Goal: Transaction & Acquisition: Purchase product/service

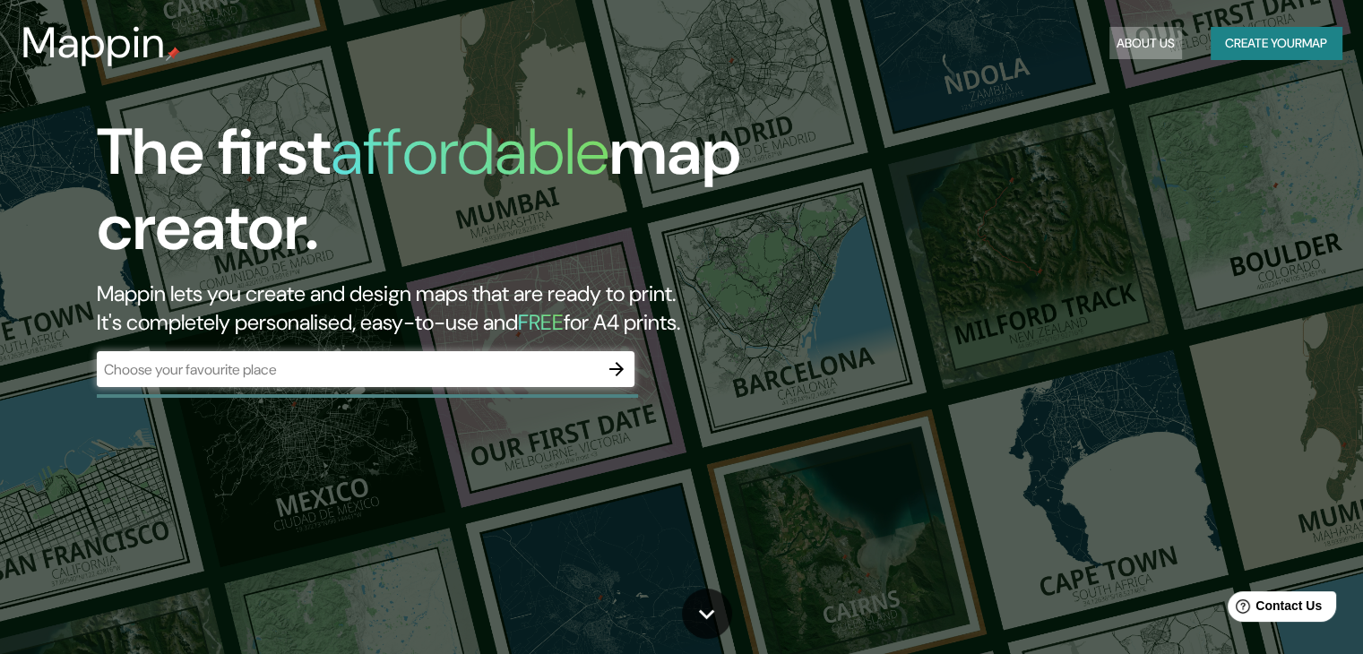
click at [1142, 37] on button "About Us" at bounding box center [1145, 43] width 73 height 33
click at [1129, 48] on button "About Us" at bounding box center [1145, 43] width 73 height 33
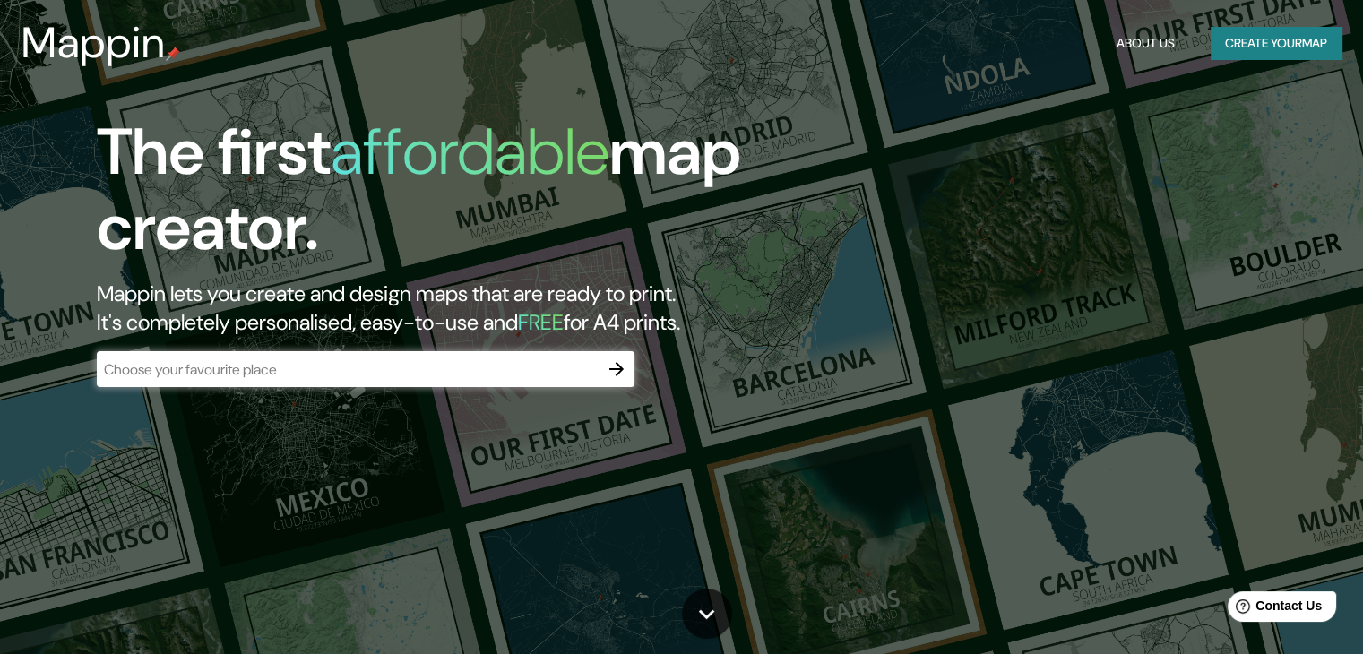
click at [614, 369] on icon "button" at bounding box center [616, 369] width 14 height 14
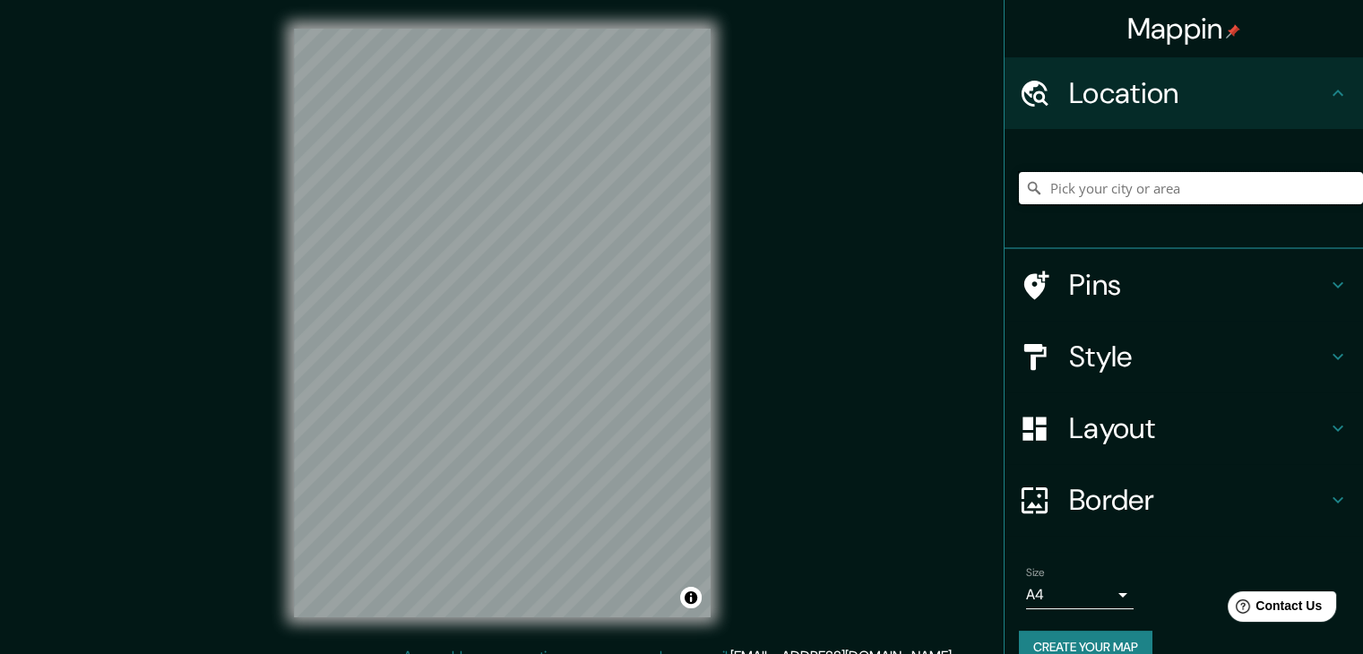
click at [1052, 193] on input "Pick your city or area" at bounding box center [1191, 188] width 344 height 32
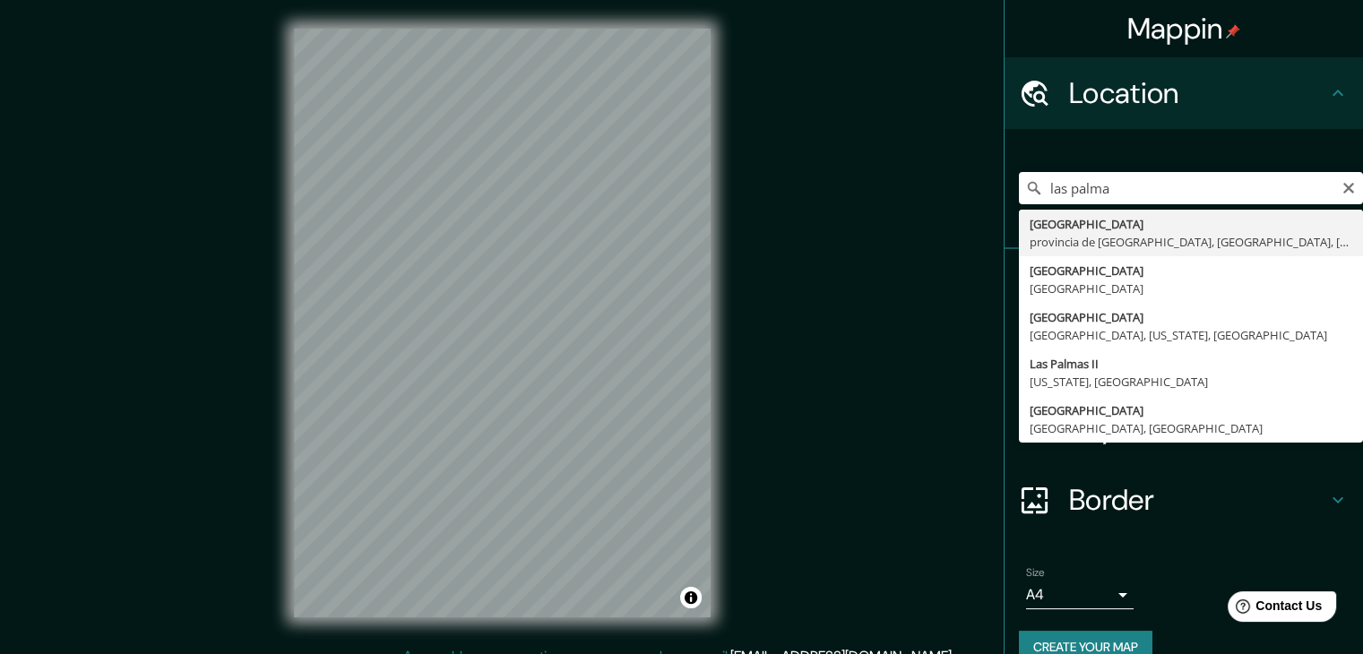
type input "[GEOGRAPHIC_DATA], [GEOGRAPHIC_DATA], [GEOGRAPHIC_DATA], [GEOGRAPHIC_DATA]"
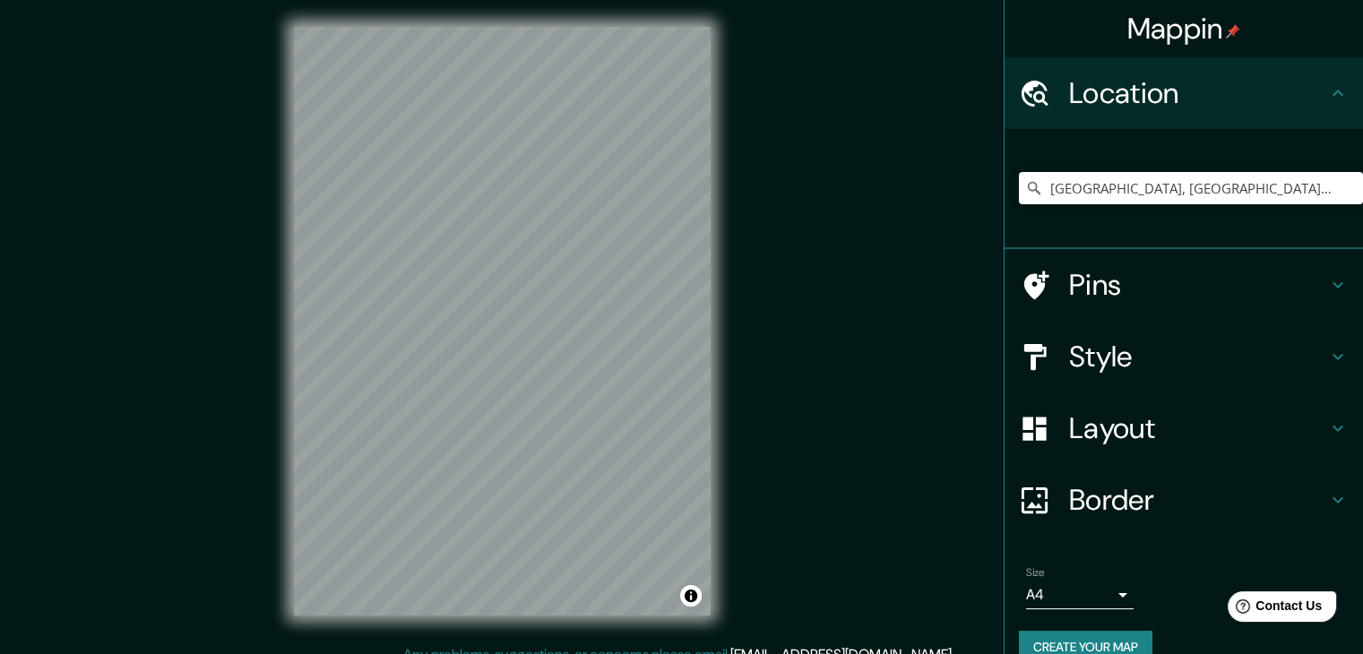
scroll to position [4, 0]
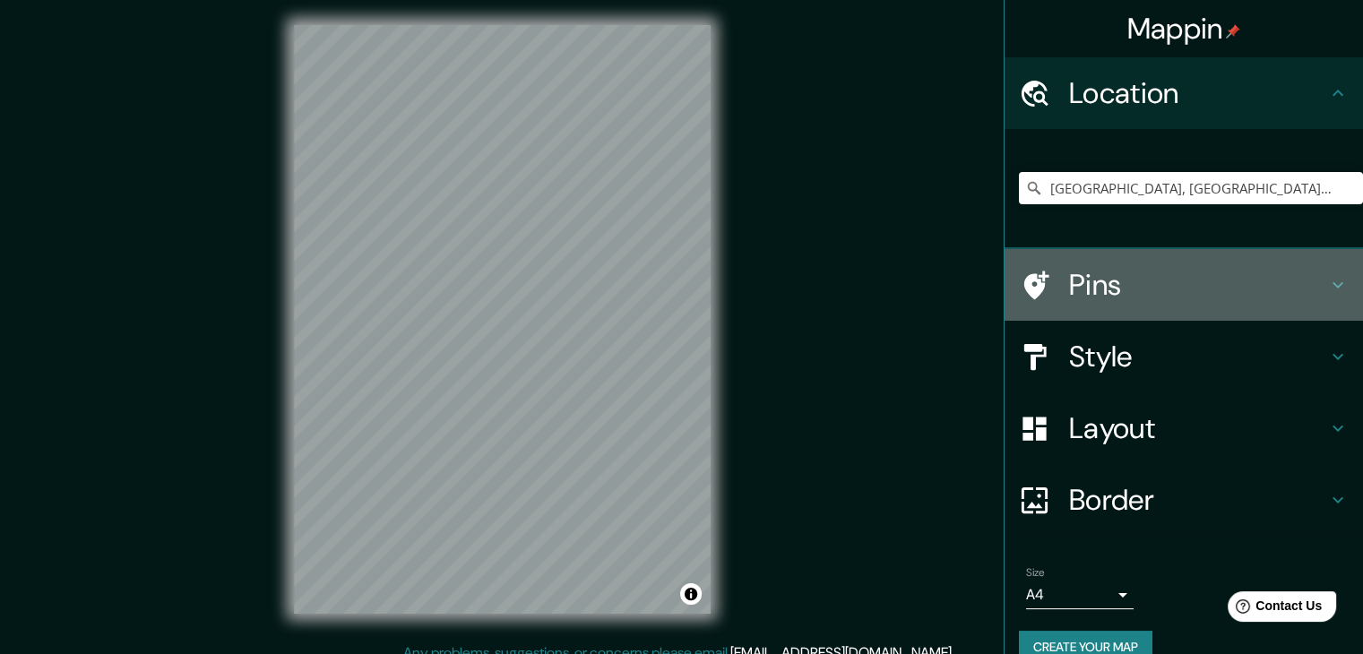
click at [1161, 296] on h4 "Pins" at bounding box center [1198, 285] width 258 height 36
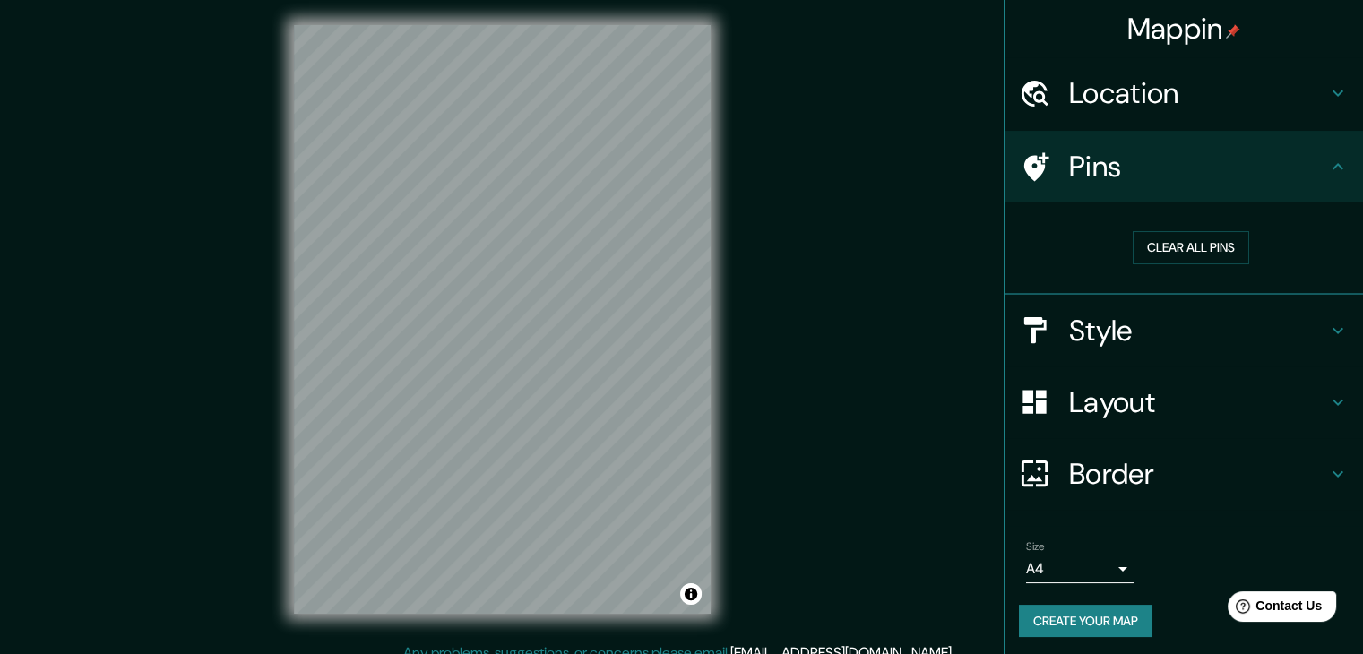
click at [1124, 185] on div "Pins" at bounding box center [1183, 167] width 358 height 72
click at [1113, 340] on h4 "Style" at bounding box center [1198, 331] width 258 height 36
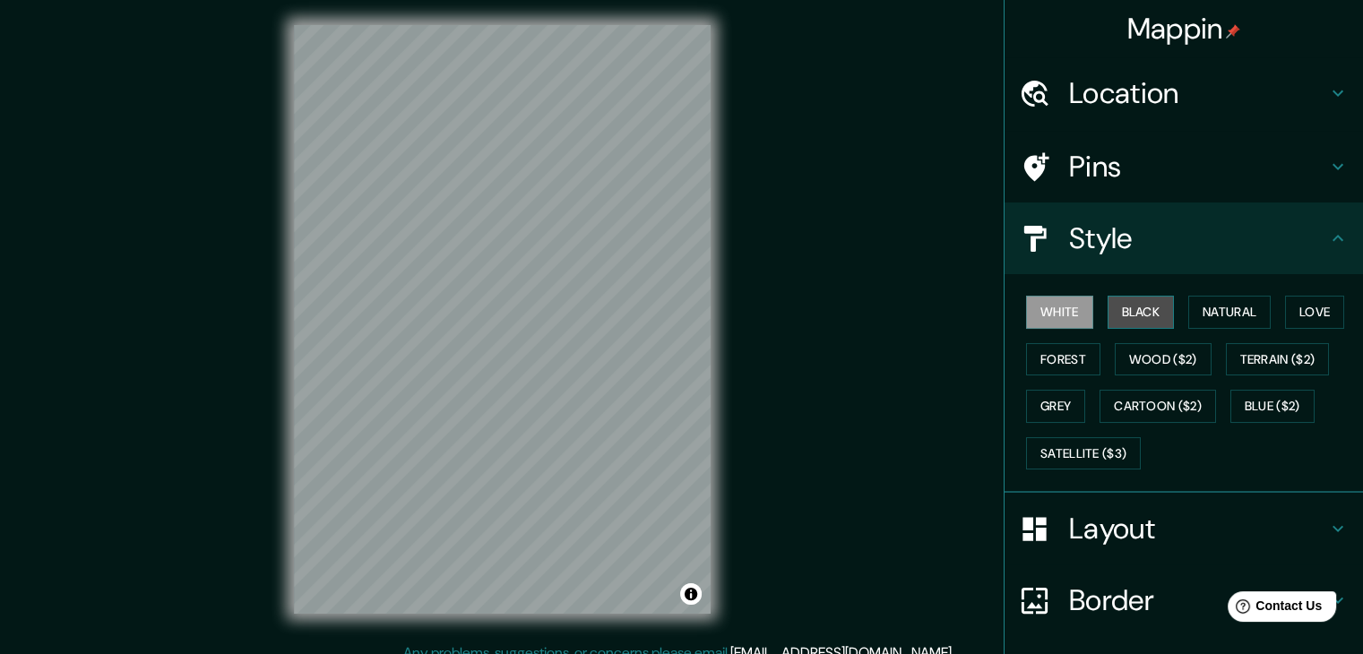
click at [1134, 306] on button "Black" at bounding box center [1140, 312] width 67 height 33
click at [1061, 317] on button "White" at bounding box center [1059, 312] width 67 height 33
click at [1107, 319] on button "Black" at bounding box center [1140, 312] width 67 height 33
click at [581, 453] on div at bounding box center [580, 459] width 14 height 14
click at [603, 457] on div at bounding box center [609, 460] width 14 height 14
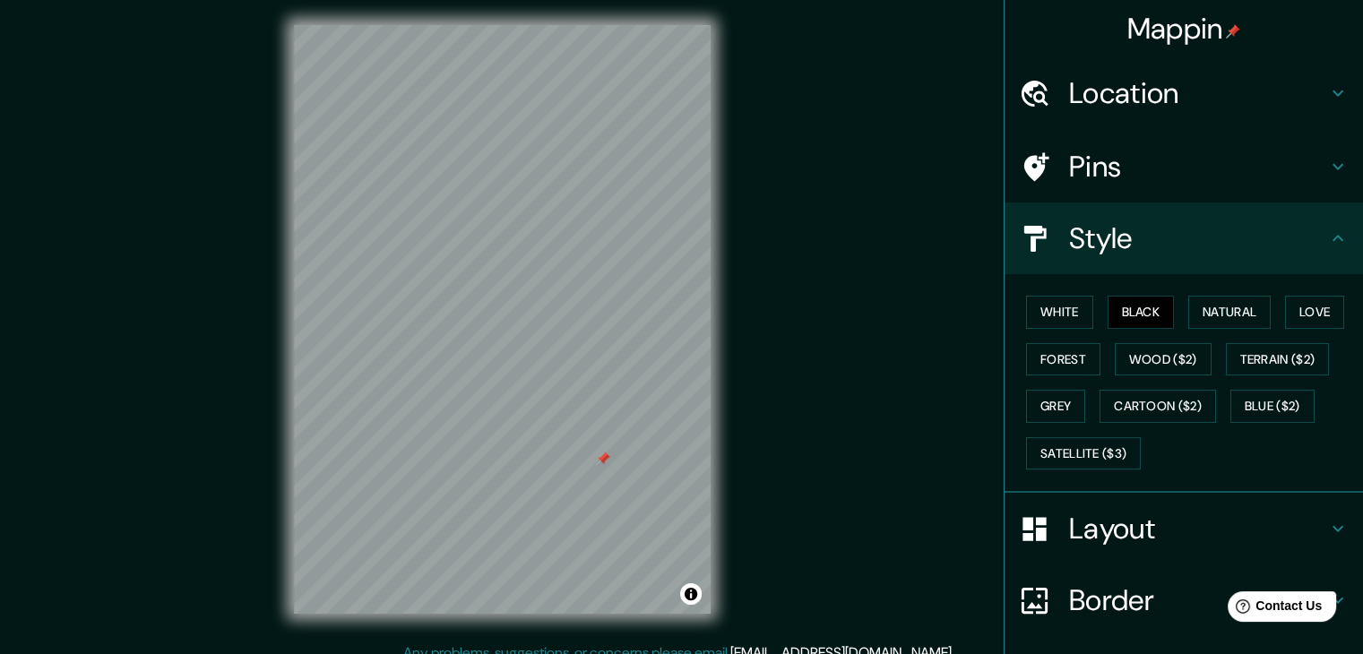
click at [602, 456] on div at bounding box center [603, 459] width 14 height 14
click at [509, 478] on div at bounding box center [511, 481] width 14 height 14
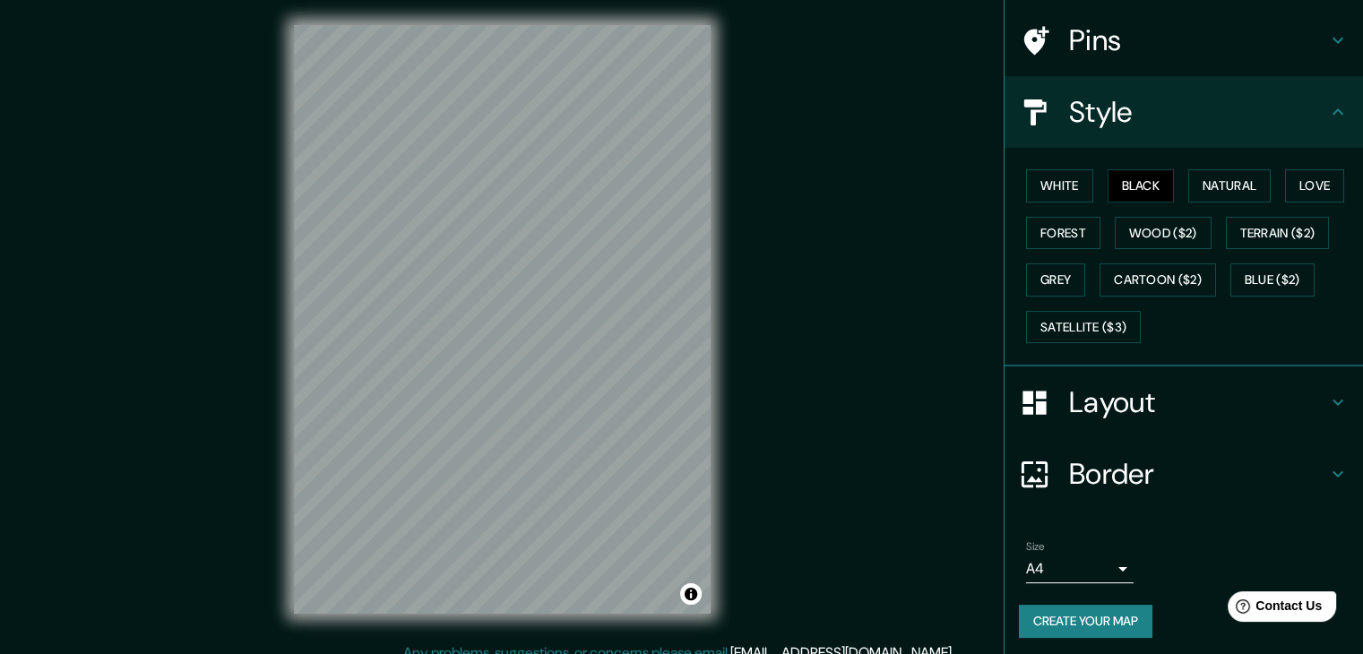
scroll to position [129, 0]
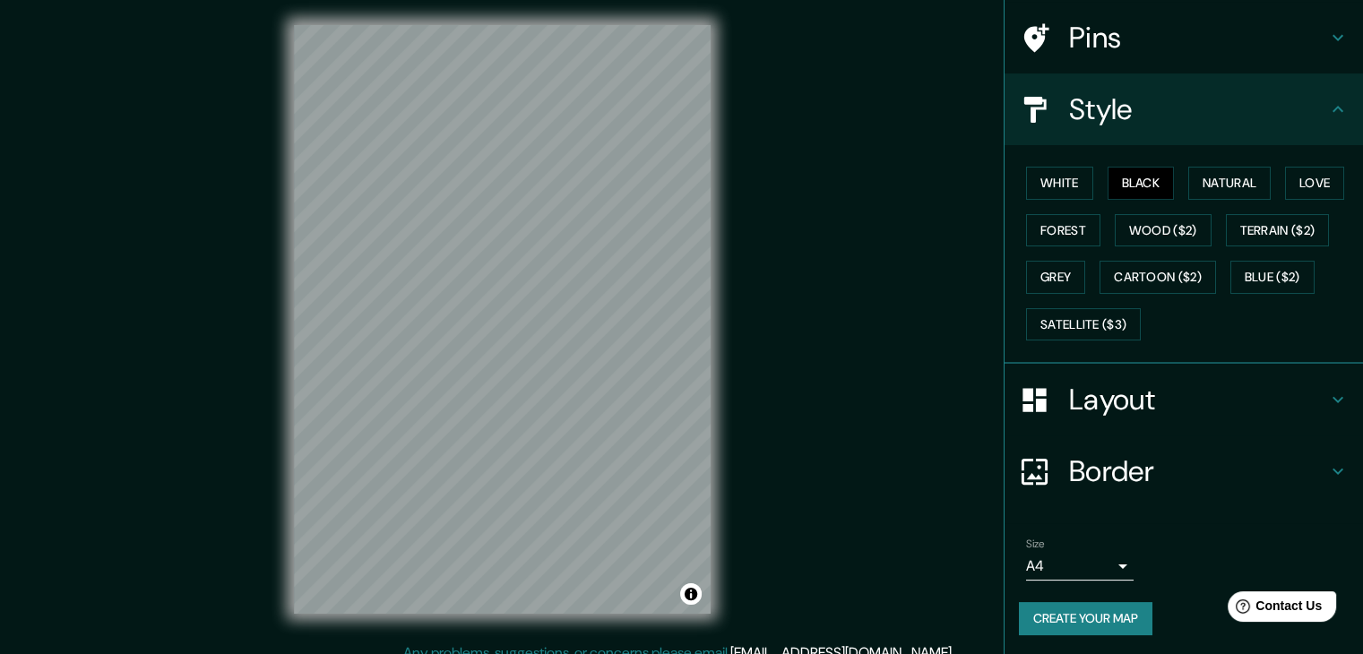
click at [1080, 559] on body "Mappin Location Las Palmas de Gran Canaria, provincia de Las Palmas, Las Palmas…" at bounding box center [681, 323] width 1363 height 654
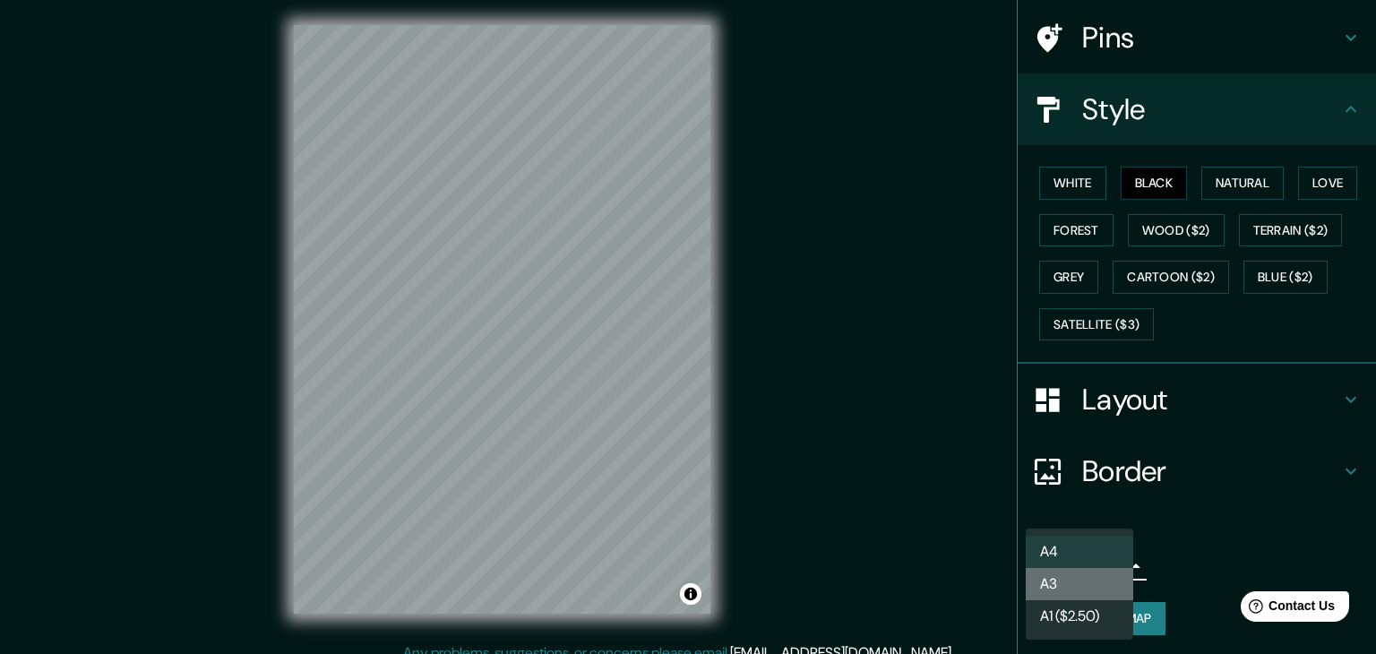
click at [1068, 586] on li "A3" at bounding box center [1080, 584] width 108 height 32
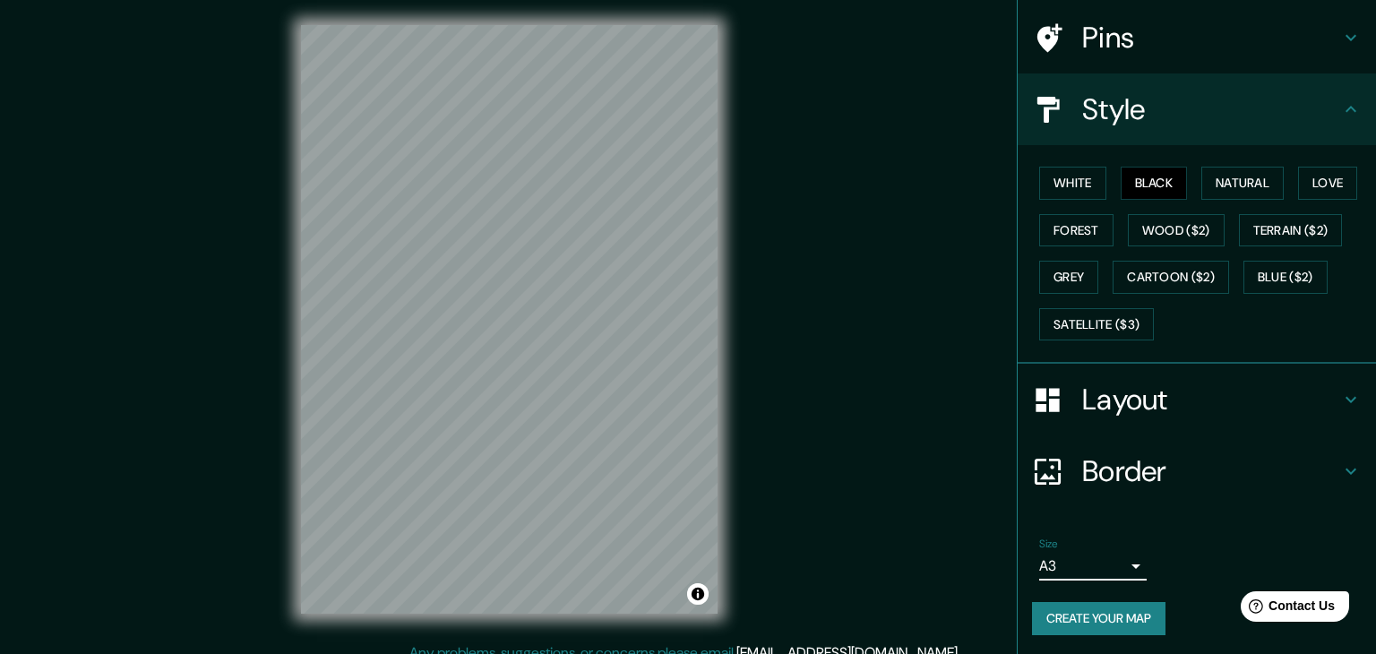
click at [1104, 568] on body "Mappin Location Las Palmas de Gran Canaria, provincia de Las Palmas, Las Palmas…" at bounding box center [688, 323] width 1376 height 654
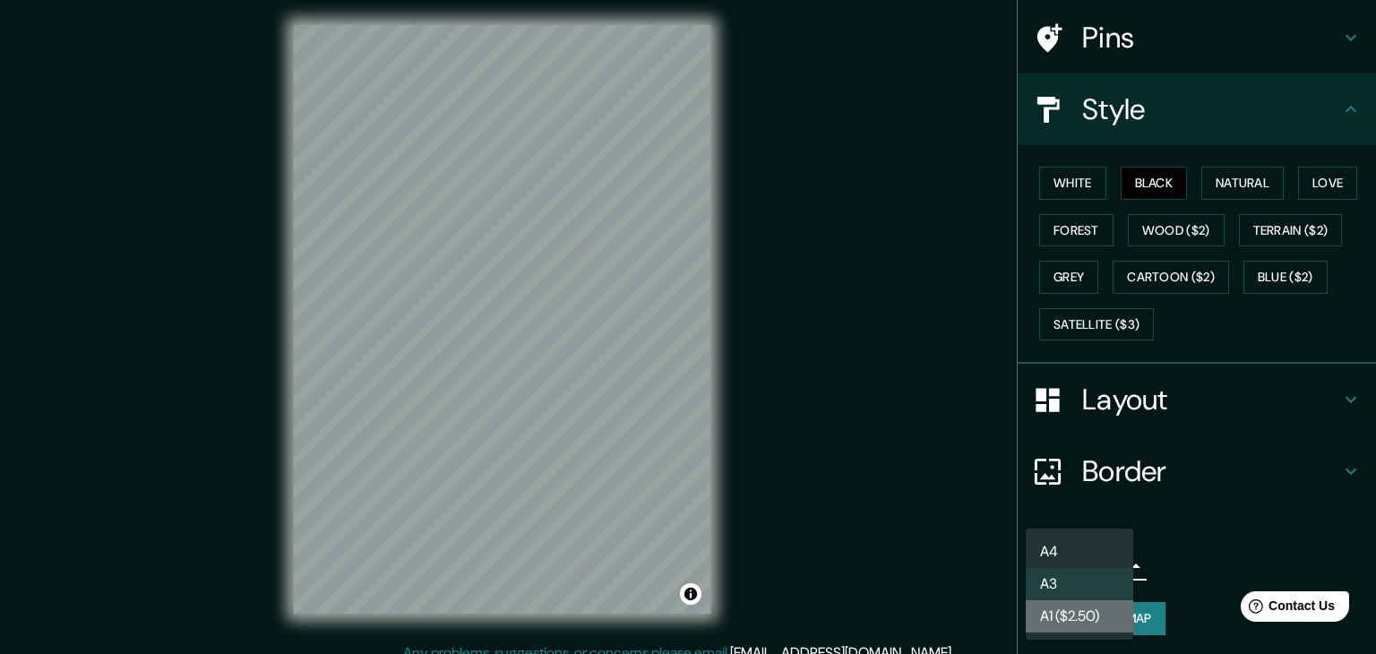
click at [1079, 617] on li "A1 ($2.50)" at bounding box center [1080, 616] width 108 height 32
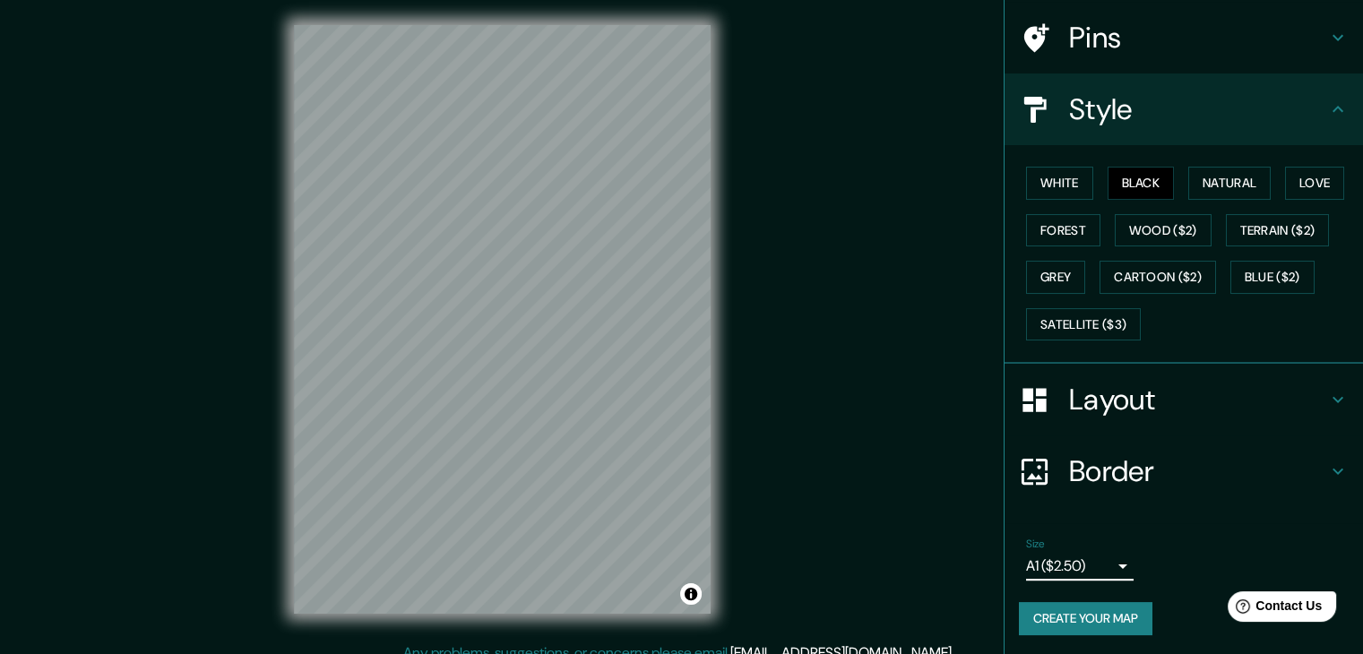
click at [1072, 560] on body "Mappin Location Las Palmas de Gran Canaria, provincia de Las Palmas, Las Palmas…" at bounding box center [681, 323] width 1363 height 654
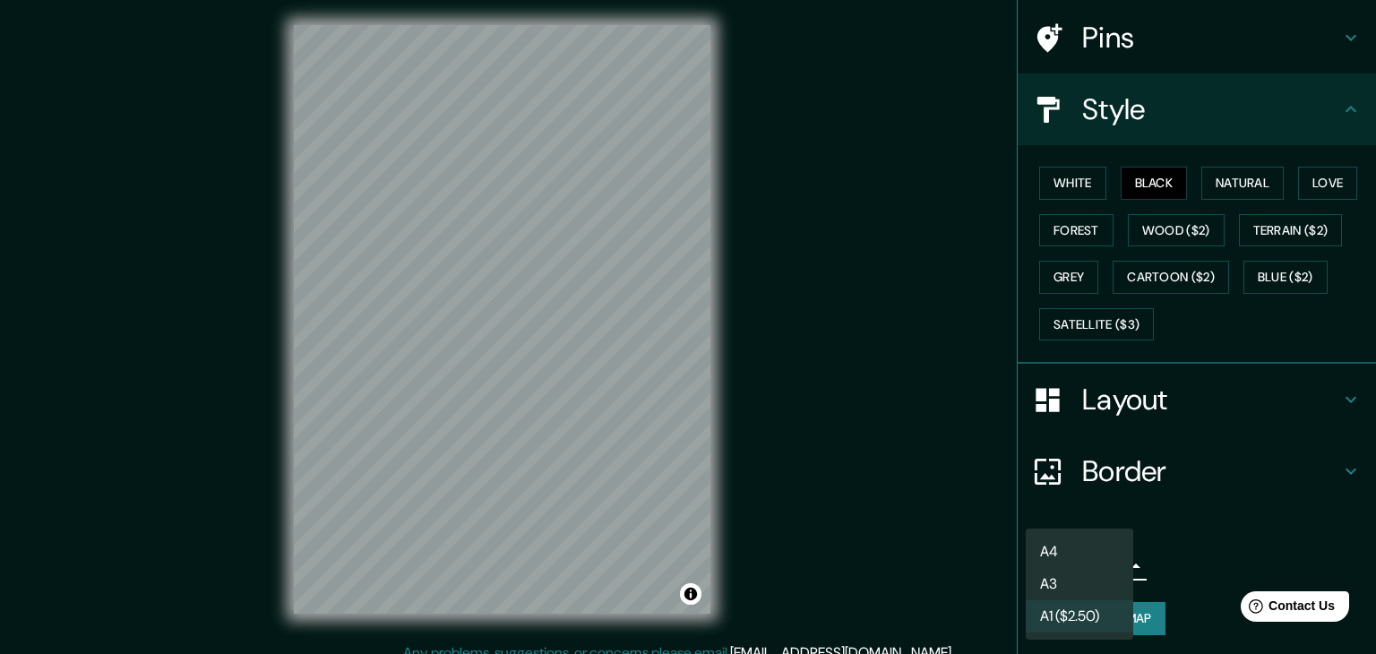
click at [1082, 574] on li "A3" at bounding box center [1080, 584] width 108 height 32
type input "a4"
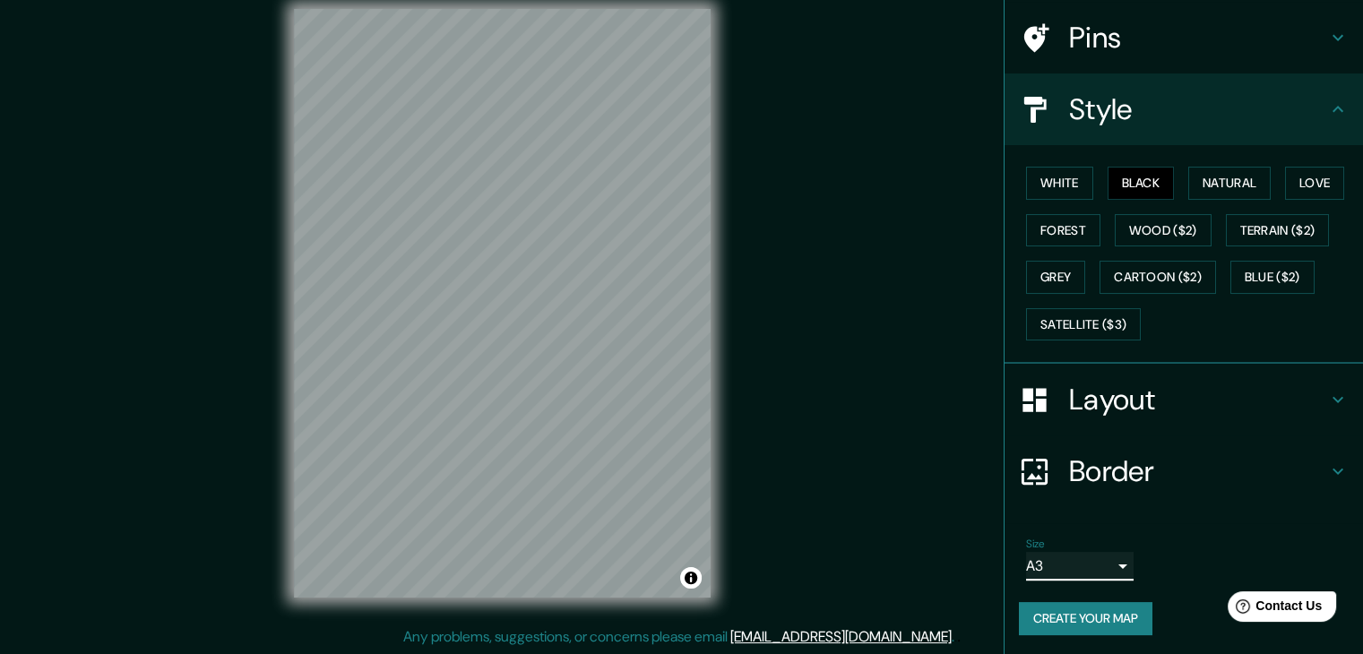
scroll to position [21, 0]
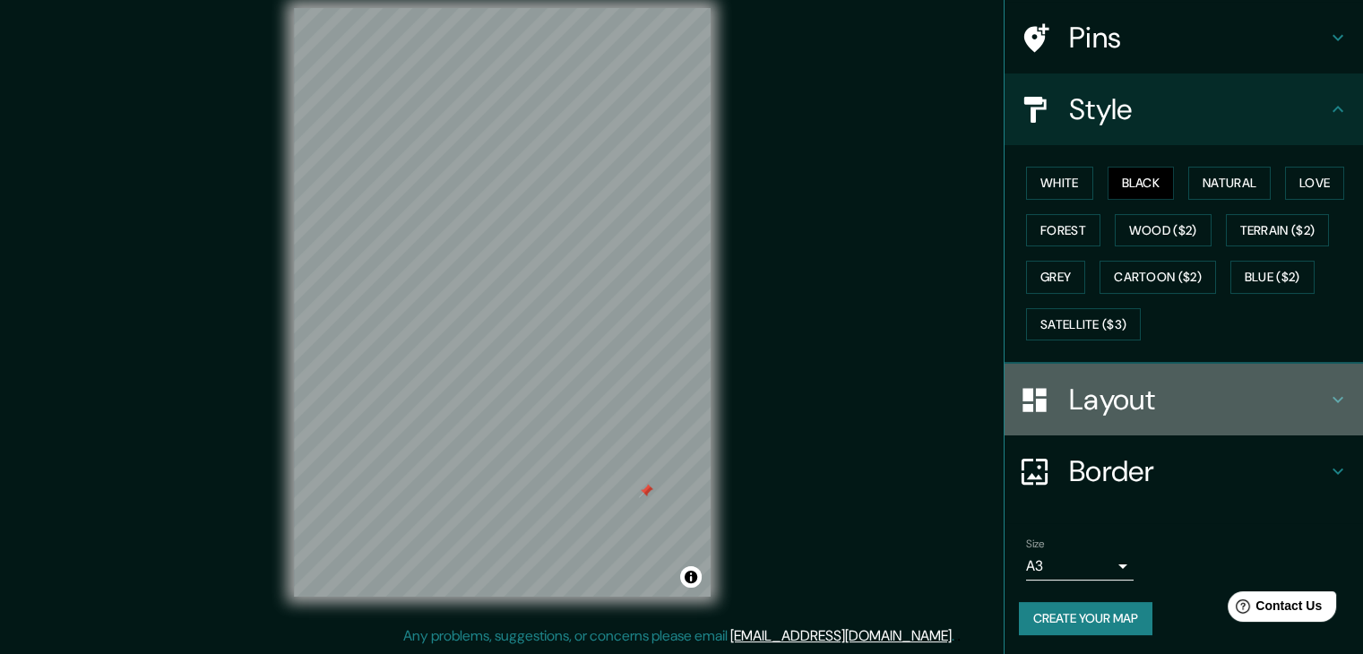
click at [1117, 409] on h4 "Layout" at bounding box center [1198, 400] width 258 height 36
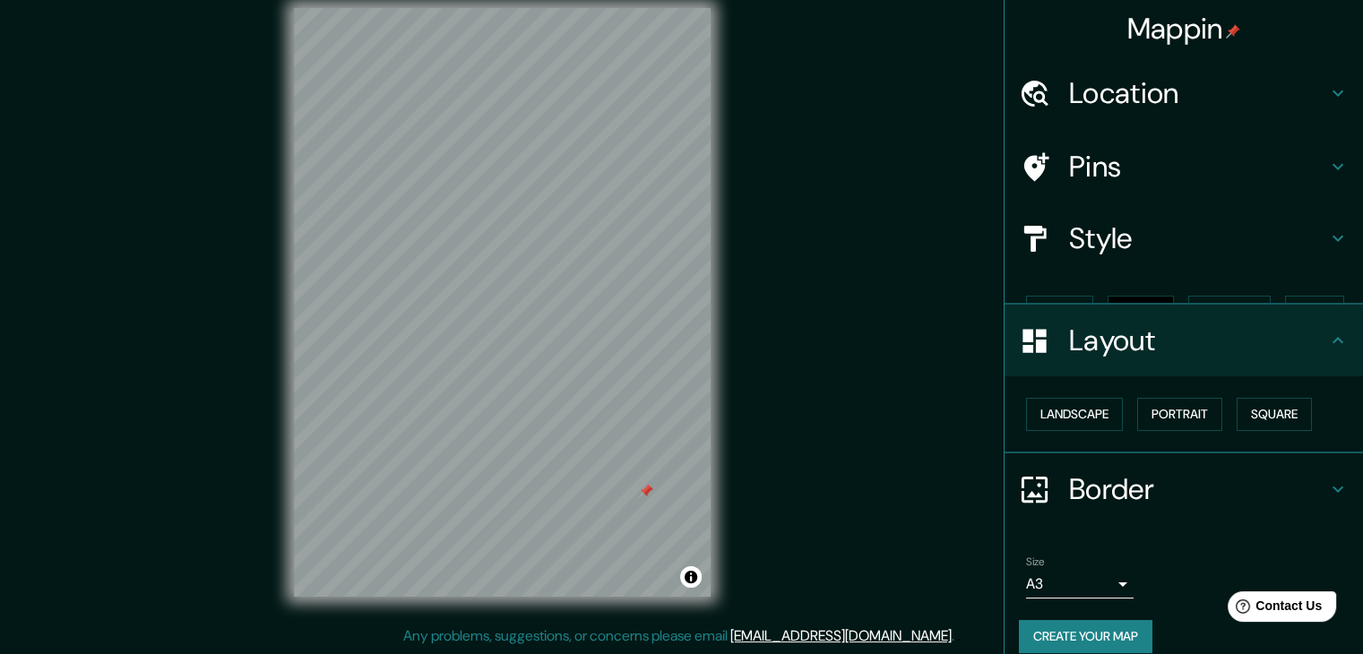
scroll to position [0, 0]
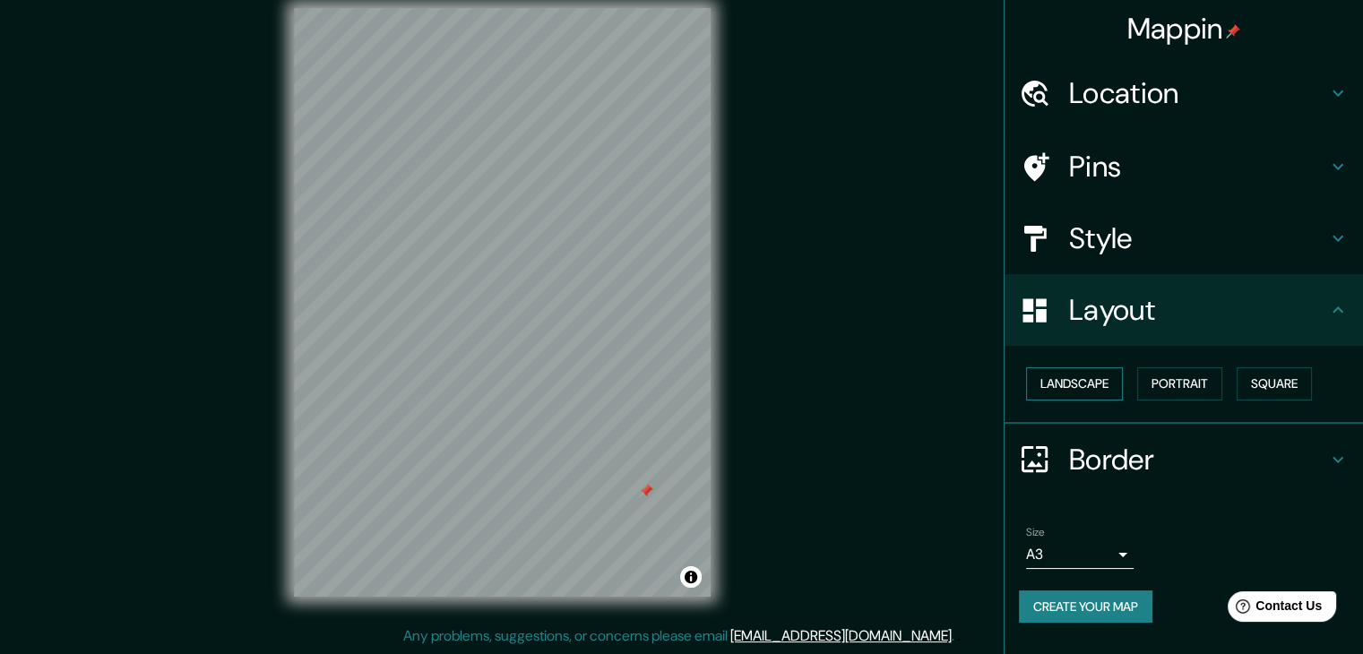
click at [1075, 389] on button "Landscape" at bounding box center [1074, 383] width 97 height 33
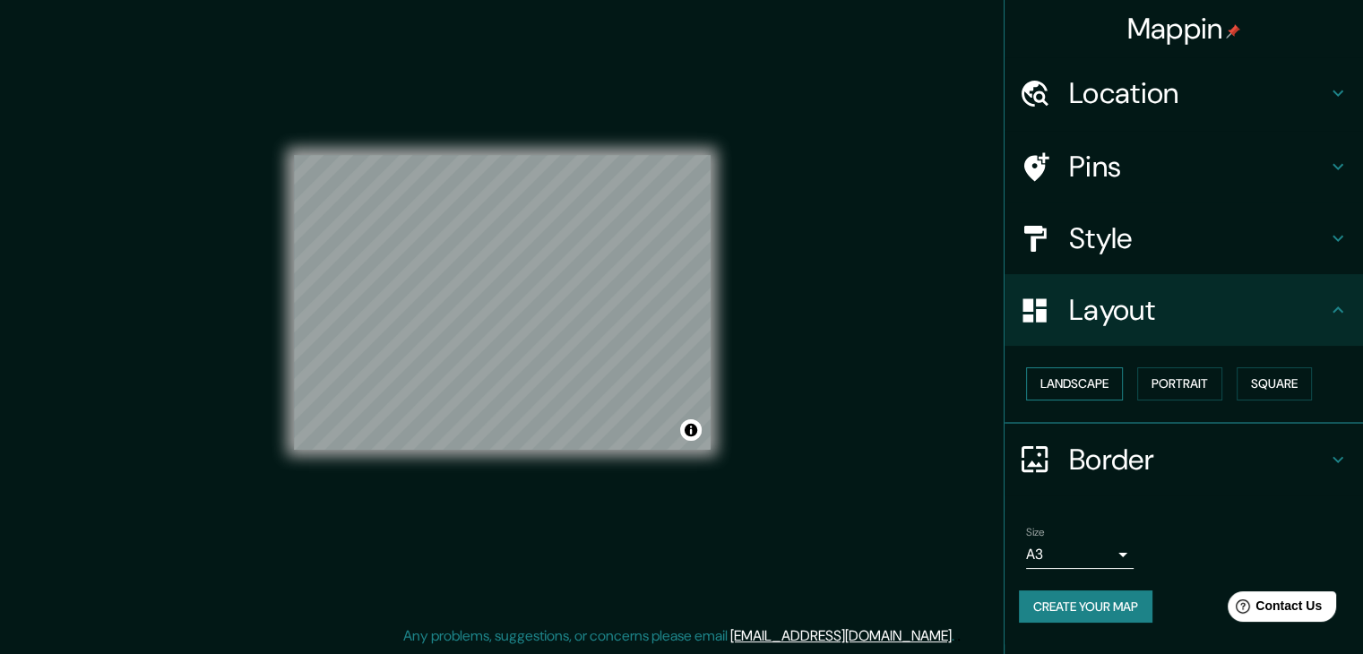
click at [1075, 389] on button "Landscape" at bounding box center [1074, 383] width 97 height 33
click at [1160, 389] on button "Portrait" at bounding box center [1179, 383] width 85 height 33
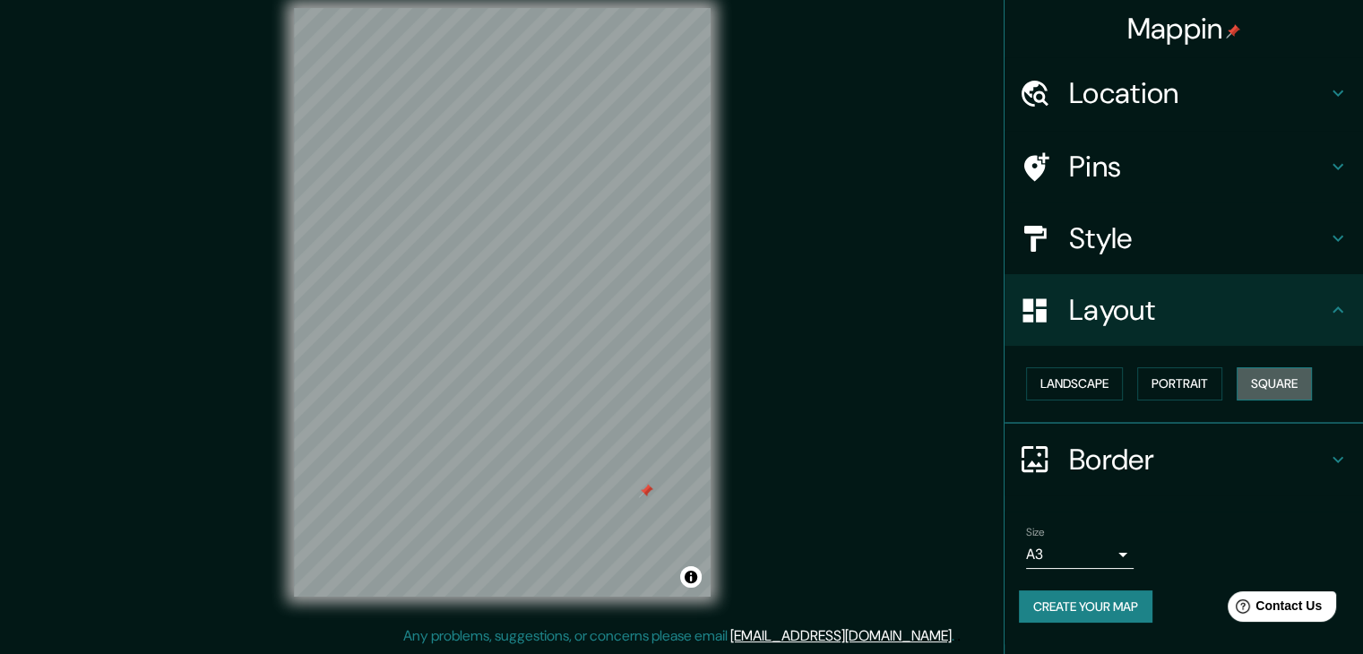
click at [1289, 384] on button "Square" at bounding box center [1273, 383] width 75 height 33
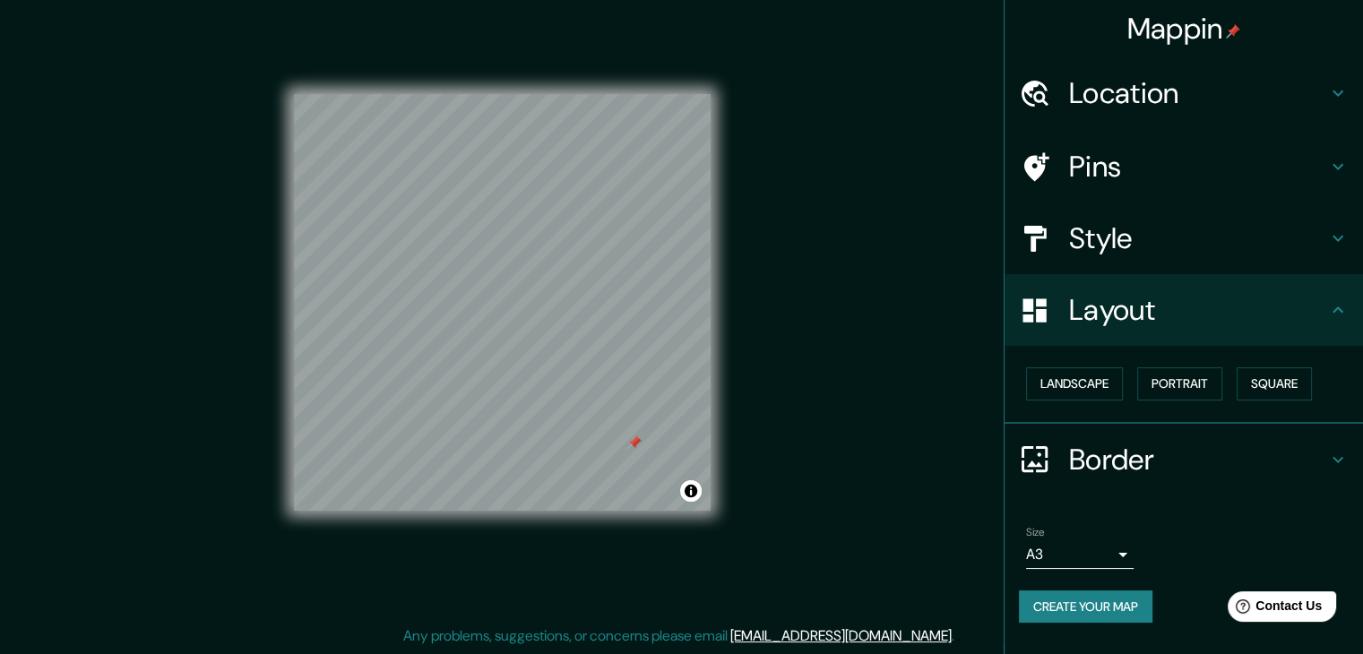
click at [636, 438] on div at bounding box center [634, 442] width 14 height 14
click at [1121, 616] on button "Create your map" at bounding box center [1085, 606] width 133 height 33
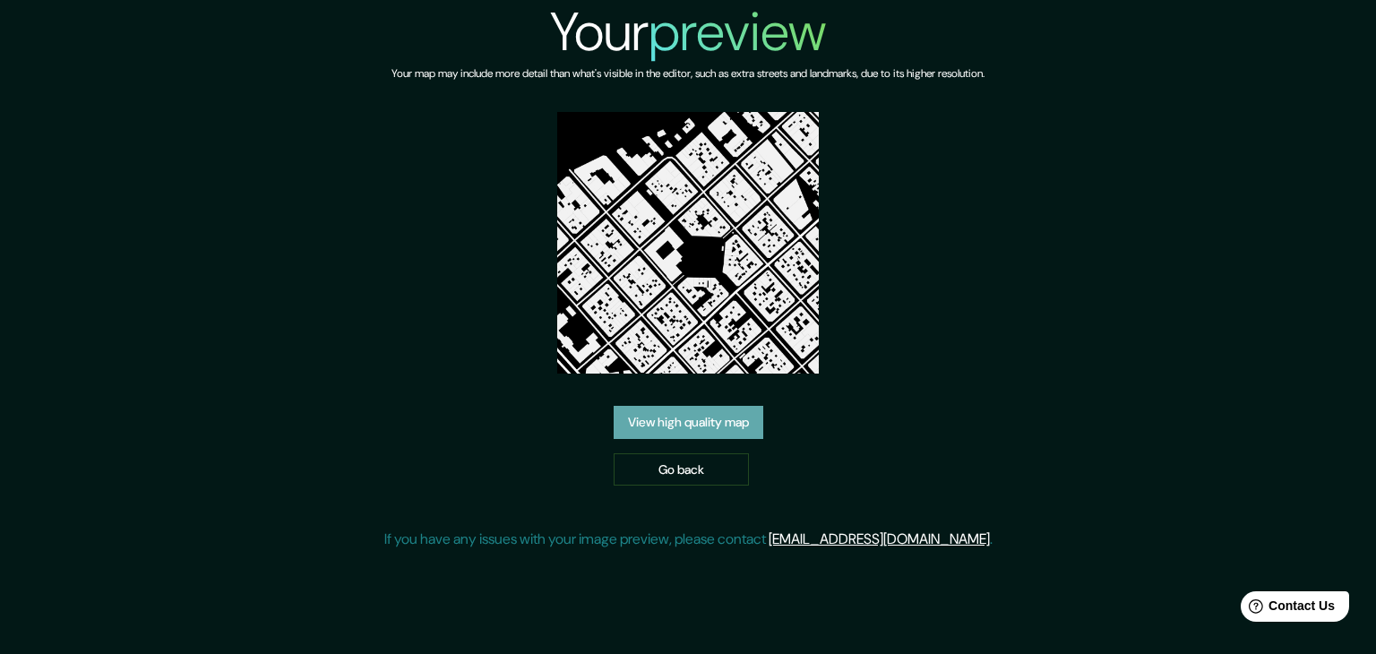
click at [751, 425] on link "View high quality map" at bounding box center [689, 422] width 150 height 33
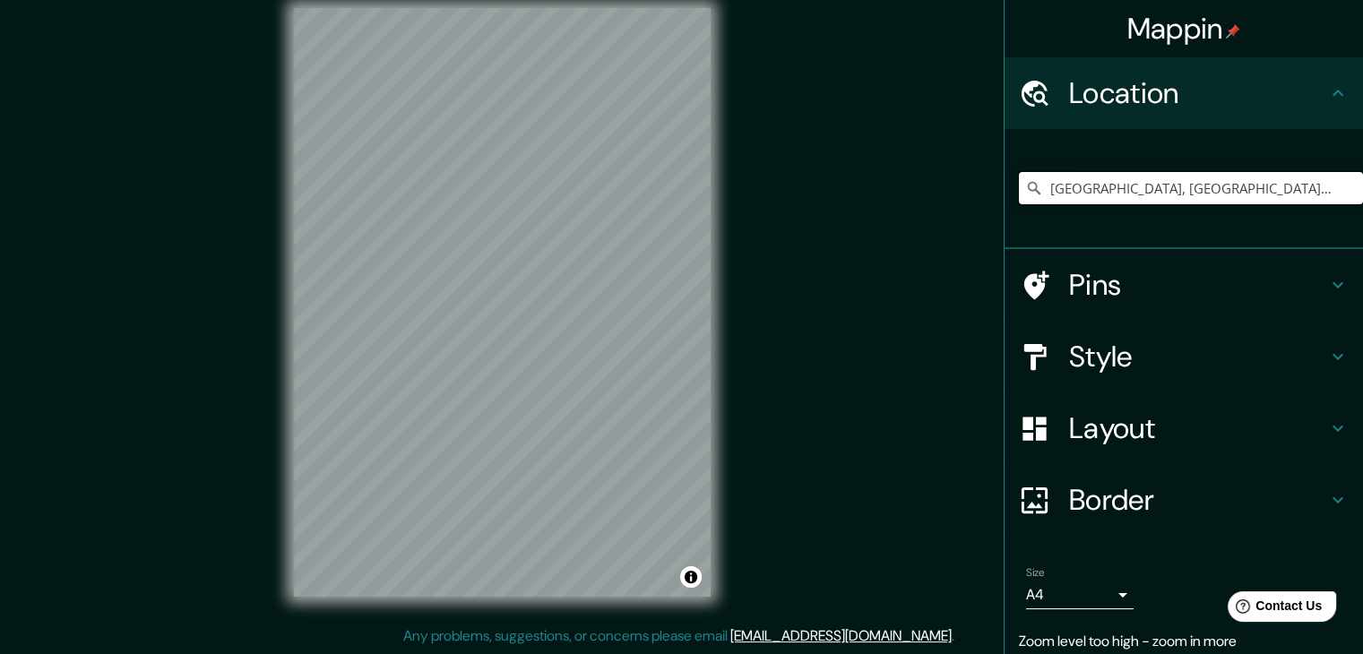
click at [1324, 187] on input "[GEOGRAPHIC_DATA], [GEOGRAPHIC_DATA], [GEOGRAPHIC_DATA], [GEOGRAPHIC_DATA]" at bounding box center [1191, 188] width 344 height 32
click at [1319, 183] on input "[GEOGRAPHIC_DATA], [GEOGRAPHIC_DATA], [GEOGRAPHIC_DATA], [GEOGRAPHIC_DATA]" at bounding box center [1191, 188] width 344 height 32
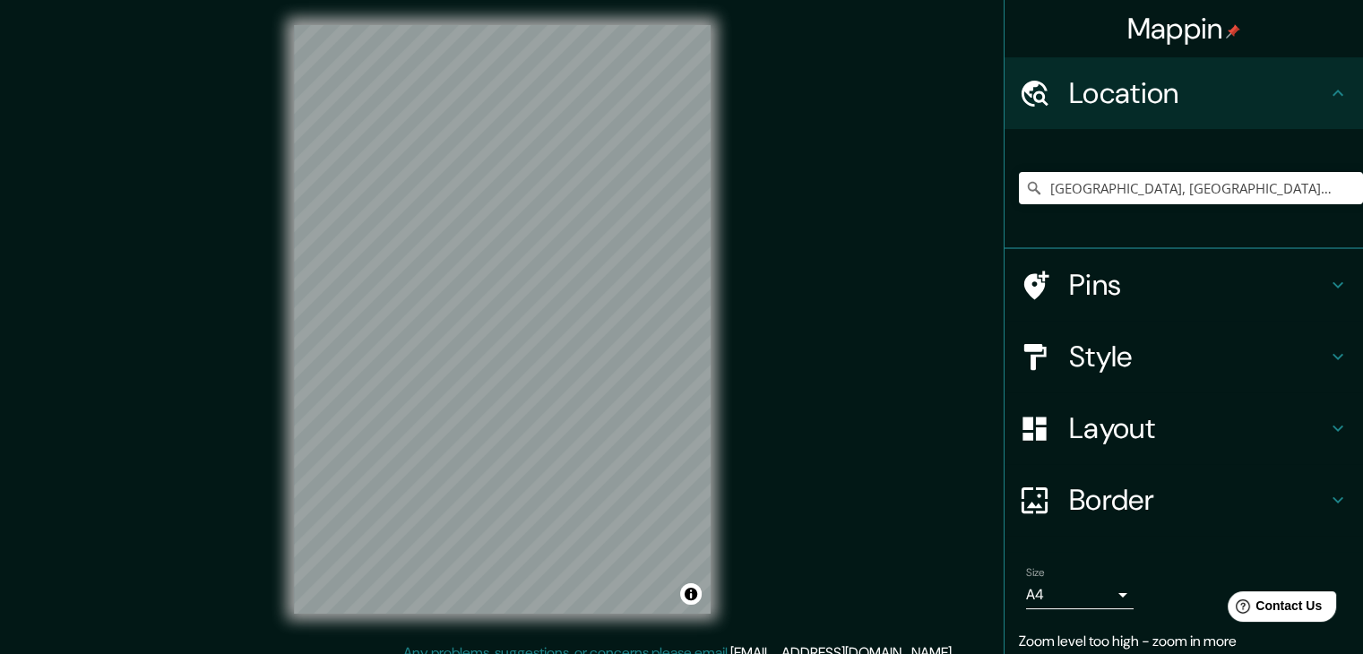
scroll to position [0, 0]
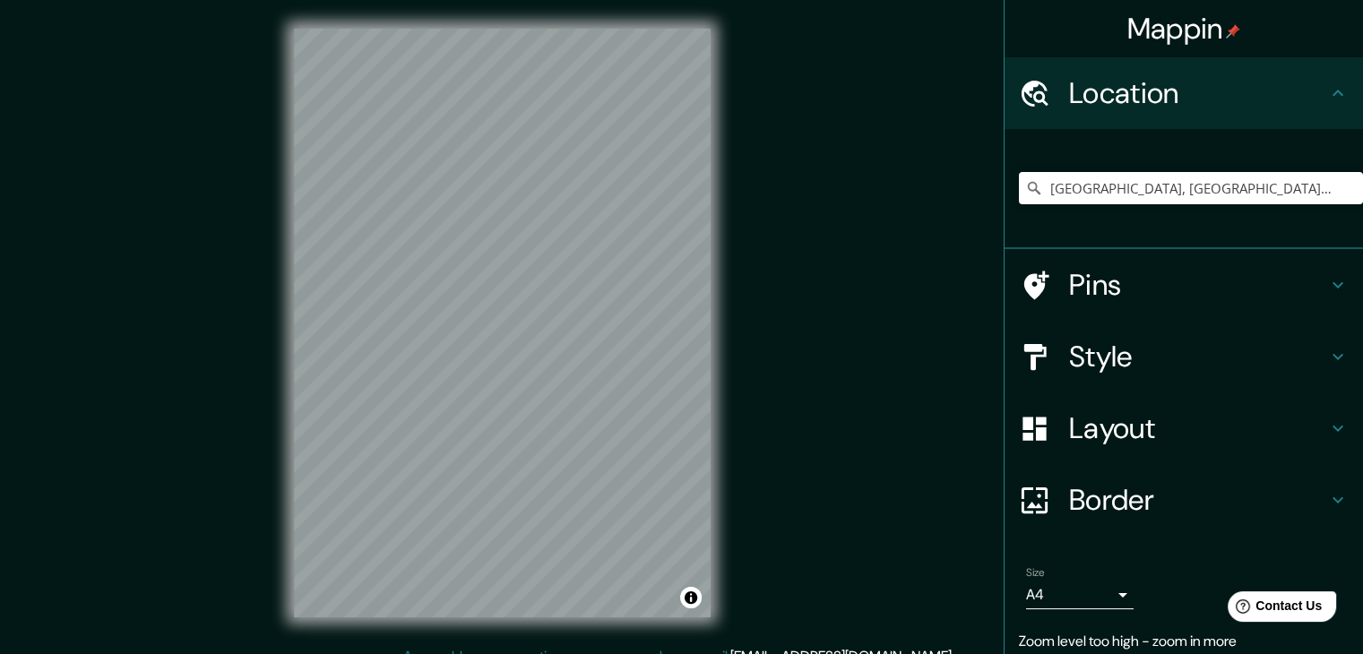
click at [768, 349] on div "Mappin Location [GEOGRAPHIC_DATA], [GEOGRAPHIC_DATA], [GEOGRAPHIC_DATA], [GEOGR…" at bounding box center [681, 337] width 1363 height 675
click at [1107, 356] on h4 "Style" at bounding box center [1198, 357] width 258 height 36
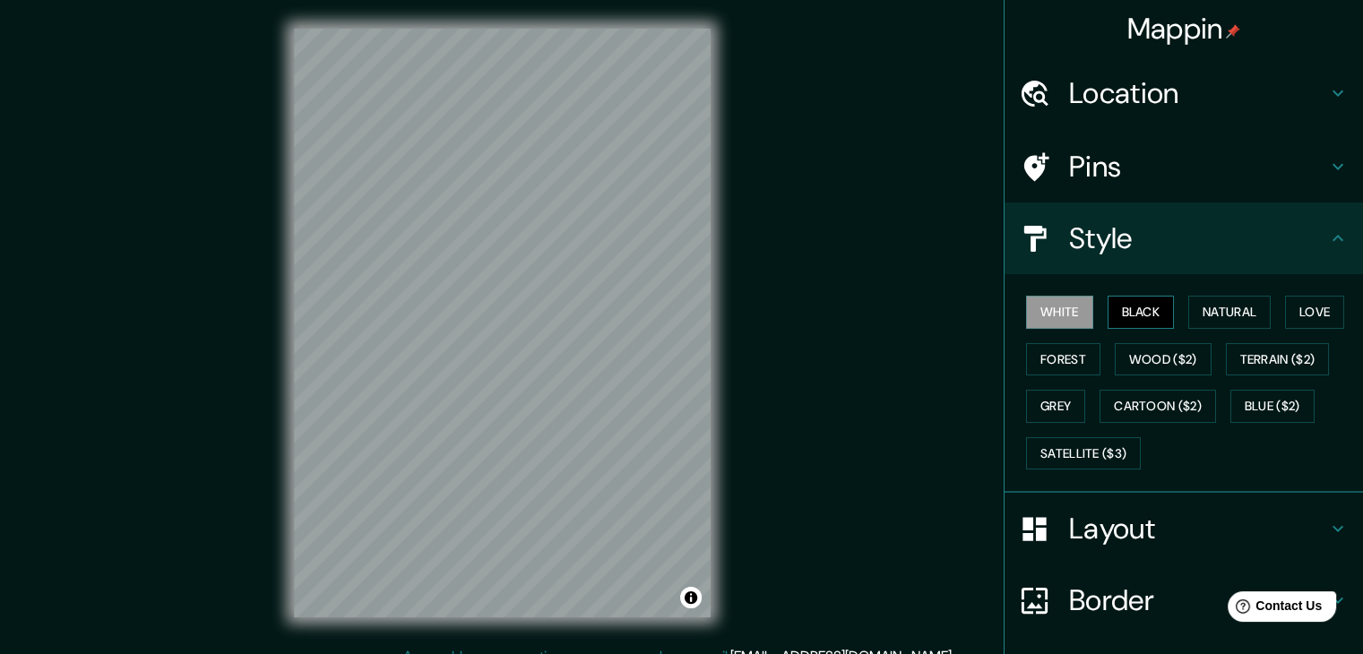
click at [1110, 313] on button "Black" at bounding box center [1140, 312] width 67 height 33
